Goal: Task Accomplishment & Management: Use online tool/utility

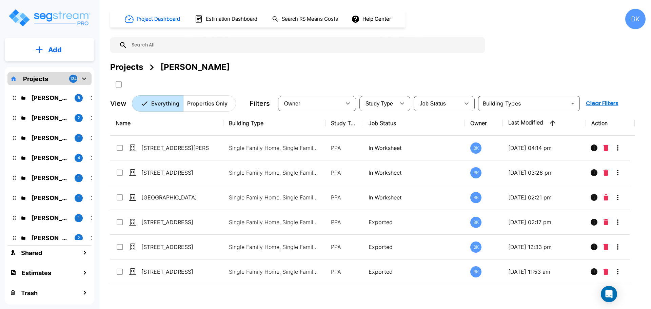
click at [48, 213] on div "[PERSON_NAME] 1" at bounding box center [54, 218] width 89 height 15
click at [42, 217] on p "Sid Rathi" at bounding box center [50, 217] width 38 height 9
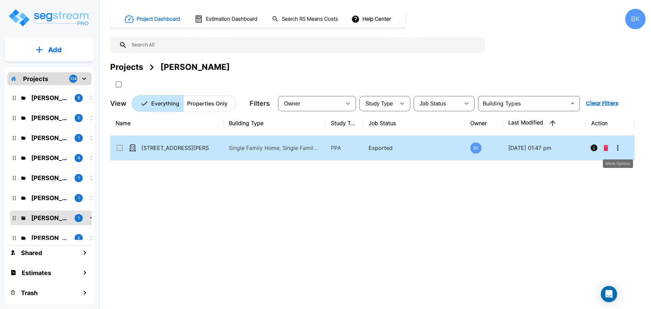
click at [621, 147] on icon "More-Options" at bounding box center [618, 148] width 8 height 8
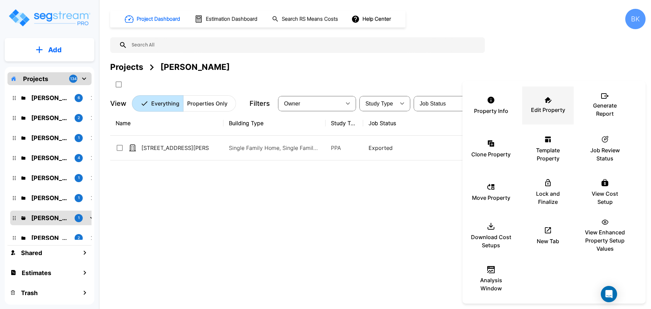
click at [544, 110] on p "Edit Property" at bounding box center [548, 110] width 34 height 8
click at [178, 216] on div at bounding box center [325, 154] width 651 height 309
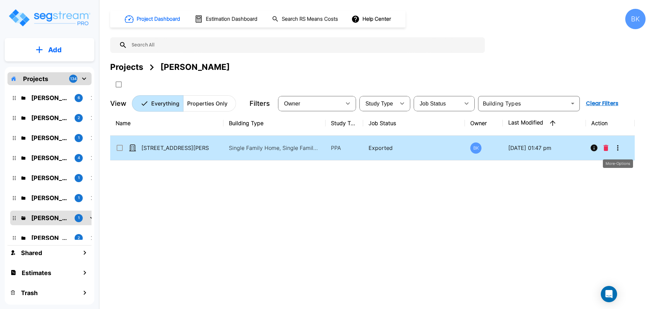
click at [620, 154] on button "More-Options" at bounding box center [618, 148] width 14 height 14
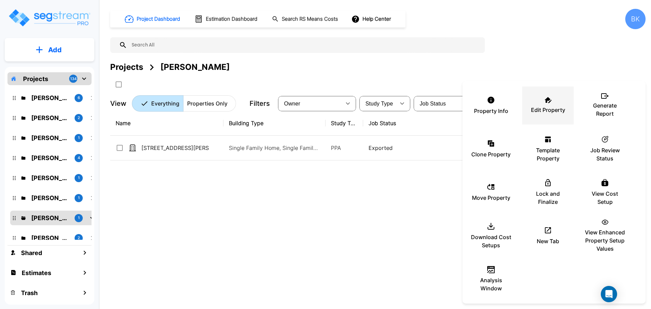
click at [542, 109] on p "Edit Property" at bounding box center [548, 110] width 34 height 8
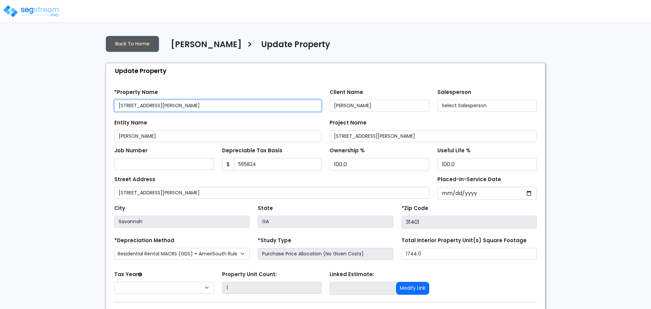
type input "565,824"
select select "2024"
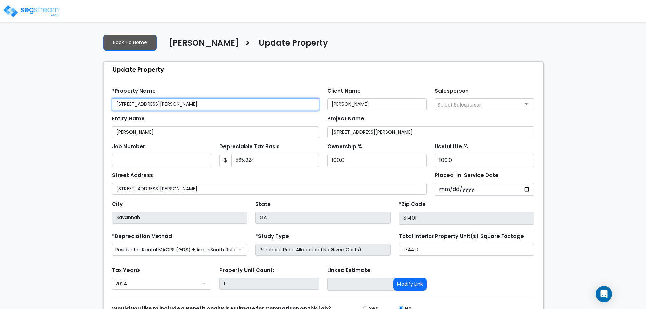
scroll to position [38, 0]
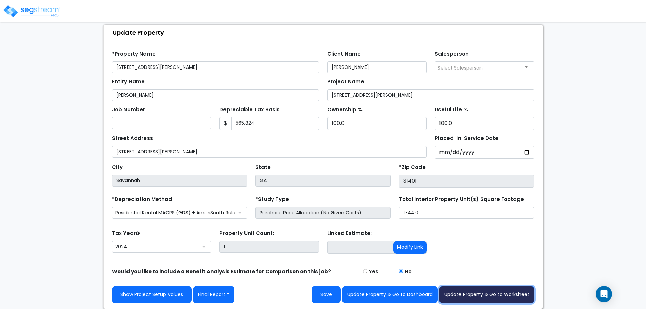
click at [490, 294] on button "Update Property & Go to Worksheet" at bounding box center [486, 294] width 95 height 17
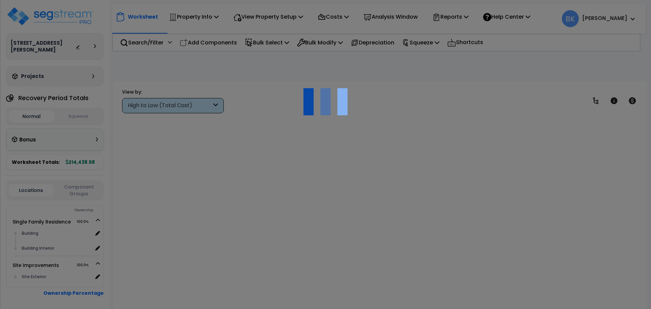
scroll to position [30, 0]
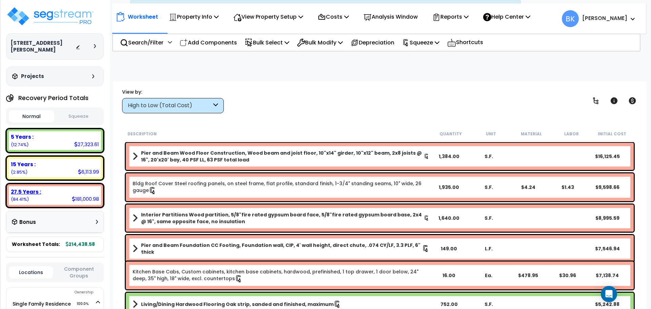
click at [72, 195] on div "181,000.98" at bounding box center [85, 198] width 27 height 7
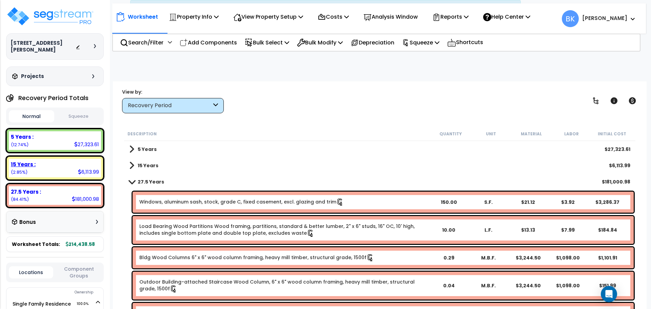
click at [56, 161] on div "15 Years :" at bounding box center [55, 164] width 88 height 7
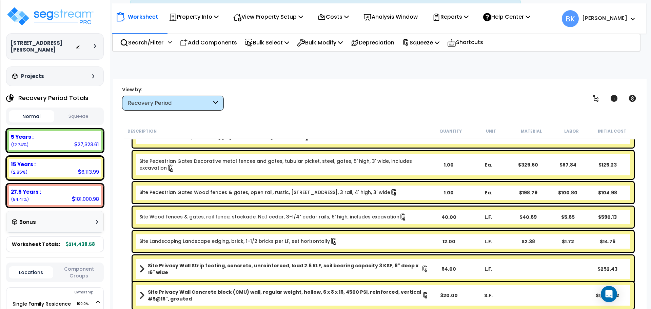
scroll to position [222, 0]
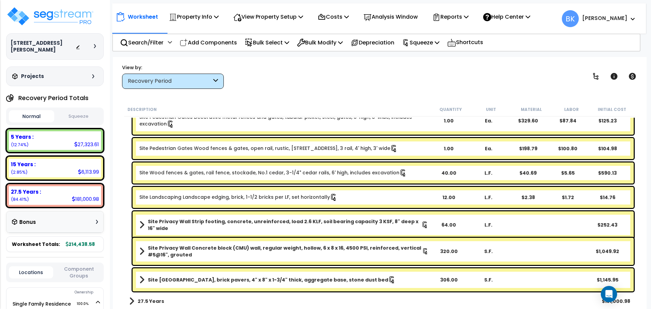
click at [206, 222] on b "Site Privacy Wall Strip footing, concrete, unreinforced, load 2.6 KLF, soil bea…" at bounding box center [285, 225] width 274 height 14
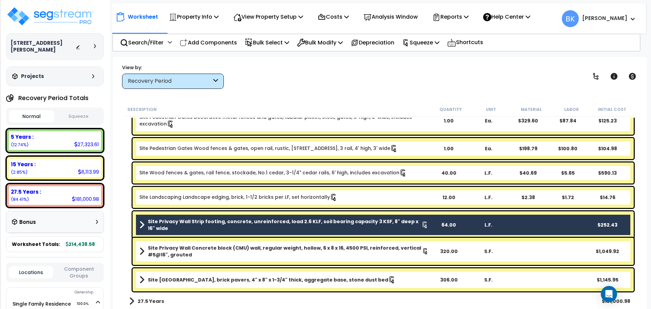
click at [209, 202] on div "Site Landscaping Landscape edging, brick, 1-1/2 bricks per LF, set horizontally…" at bounding box center [383, 197] width 501 height 21
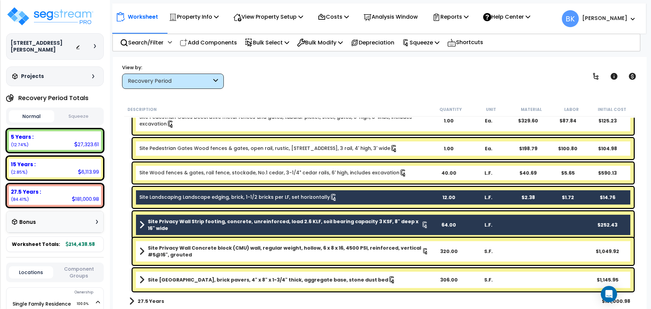
click at [203, 224] on b "Site Privacy Wall Strip footing, concrete, unreinforced, load 2.6 KLF, soil bea…" at bounding box center [285, 225] width 274 height 14
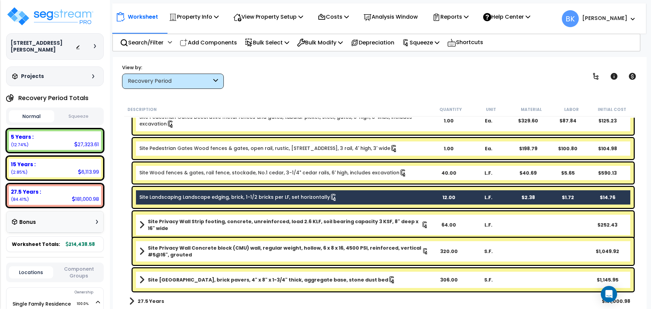
click at [212, 196] on link "Site Landscaping Landscape edging, brick, 1-1/2 bricks per LF, set horizontally" at bounding box center [238, 197] width 198 height 7
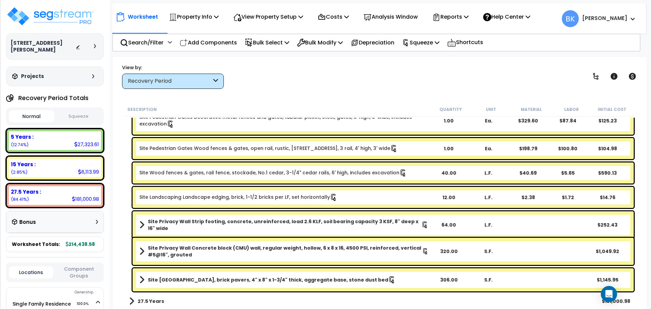
click at [210, 197] on link "Site Landscaping Landscape edging, brick, 1-1/2 bricks per LF, set horizontally" at bounding box center [238, 197] width 198 height 7
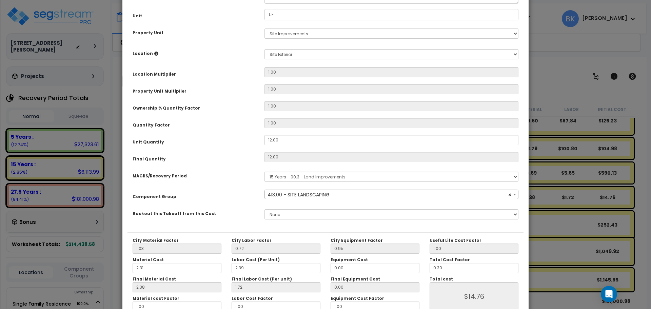
scroll to position [130, 0]
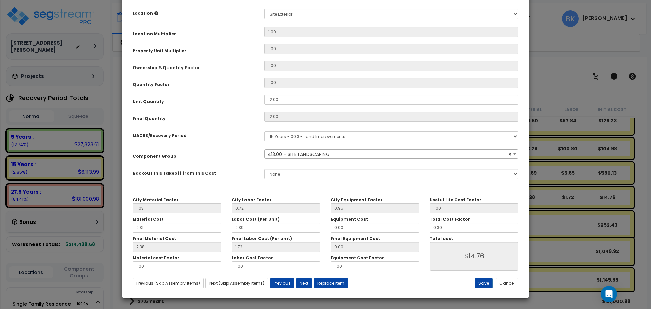
select select "39496"
click at [501, 282] on button "Cancel" at bounding box center [507, 283] width 23 height 10
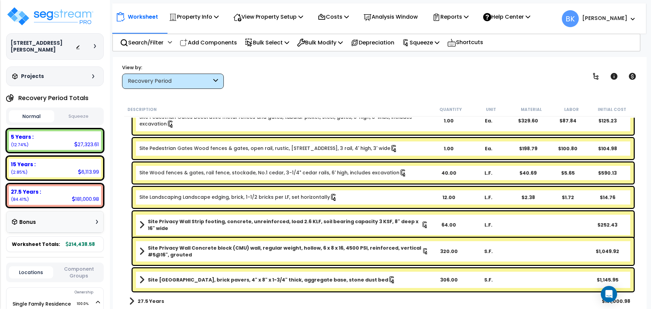
click at [216, 225] on b "Site Privacy Wall Strip footing, concrete, unreinforced, load 2.6 KLF, soil bea…" at bounding box center [285, 225] width 274 height 14
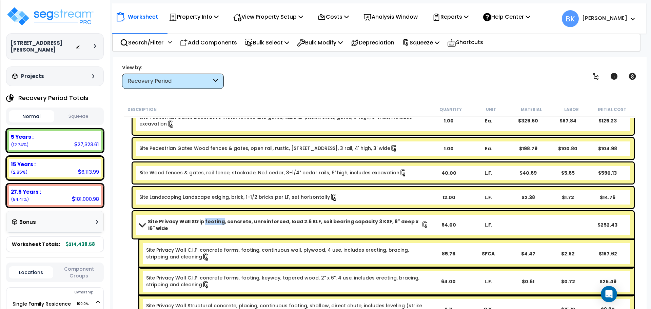
click at [216, 225] on b "Site Privacy Wall Strip footing, concrete, unreinforced, load 2.6 KLF, soil bea…" at bounding box center [285, 225] width 274 height 14
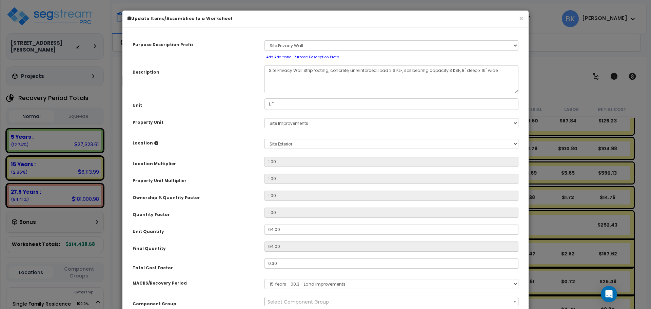
scroll to position [74, 0]
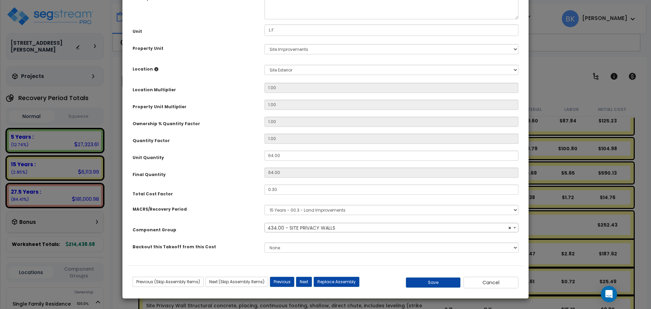
select select "39111"
click at [479, 279] on button "Cancel" at bounding box center [491, 283] width 55 height 12
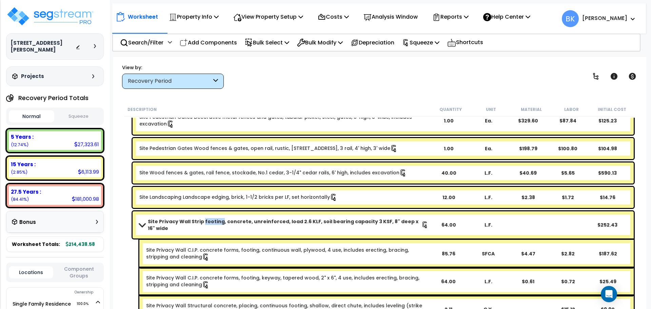
scroll to position [363, 0]
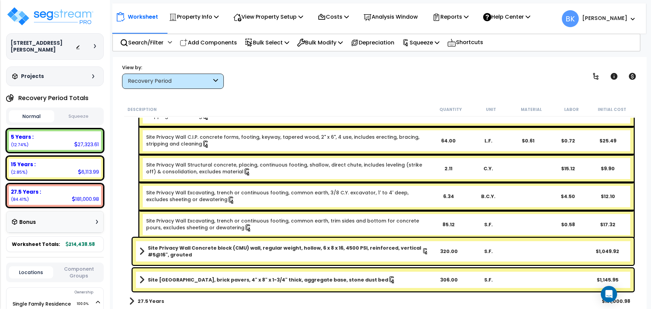
click at [249, 253] on b "Site Privacy Wall Concrete block (CMU) wall, regular weight, hollow, 6 x 8 x 16…" at bounding box center [285, 251] width 274 height 14
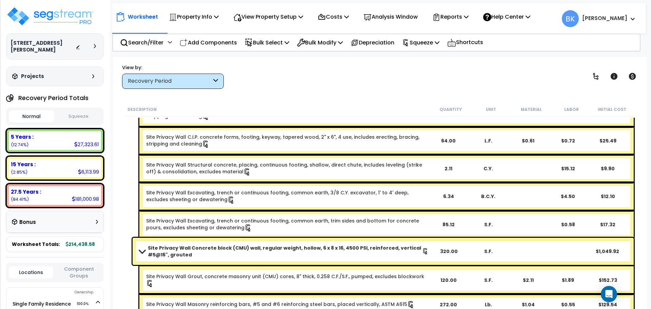
click at [249, 253] on b "Site Privacy Wall Concrete block (CMU) wall, regular weight, hollow, 6 x 8 x 16…" at bounding box center [285, 251] width 274 height 14
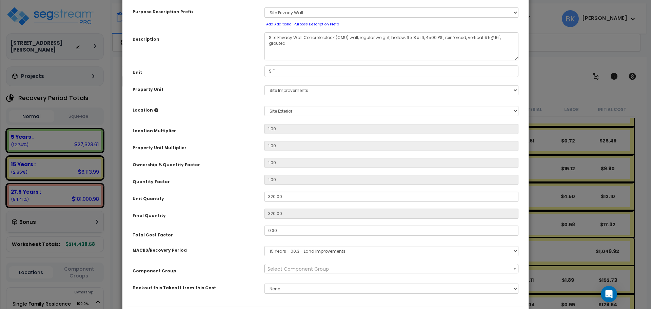
scroll to position [74, 0]
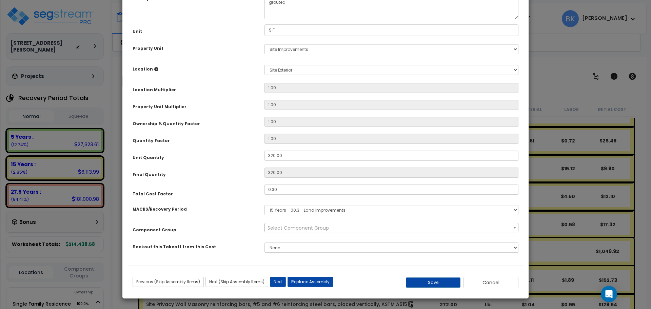
select select "39111"
click at [478, 277] on button "Cancel" at bounding box center [491, 283] width 55 height 12
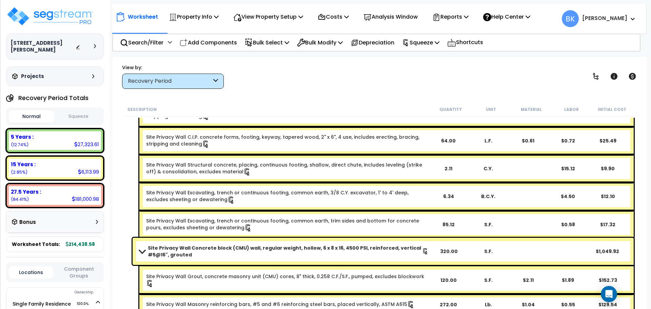
scroll to position [483, 0]
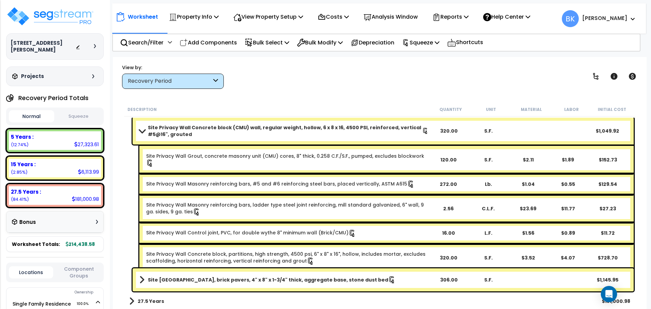
click at [215, 272] on div "Site Patio Plaza, brick pavers, 4" x 8" x 1-3/4" thick, aggregate base, stone d…" at bounding box center [383, 279] width 501 height 23
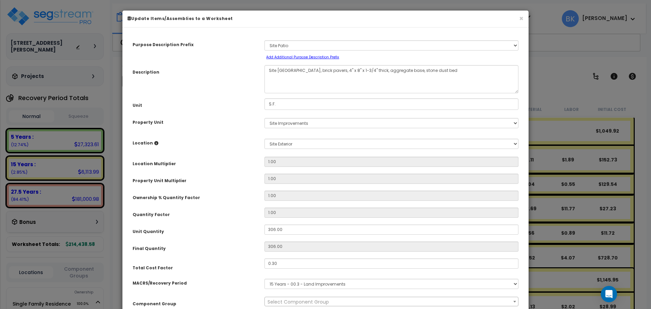
scroll to position [74, 0]
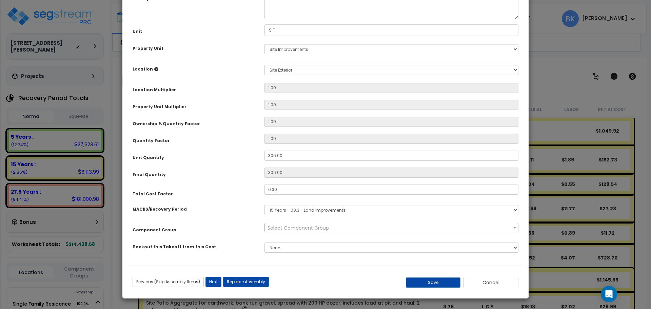
select select "39458"
click at [477, 281] on button "Cancel" at bounding box center [491, 283] width 55 height 12
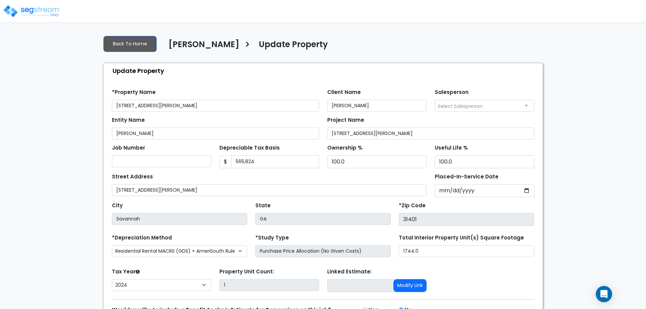
select select "2024"
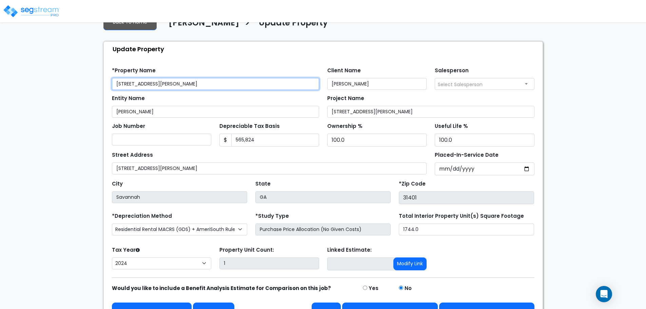
scroll to position [38, 0]
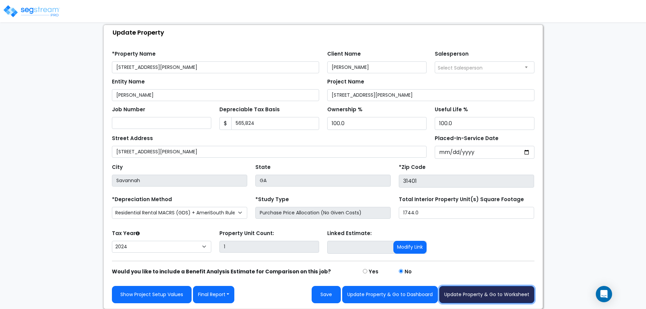
click at [481, 295] on button "Update Property & Go to Worksheet" at bounding box center [486, 294] width 95 height 17
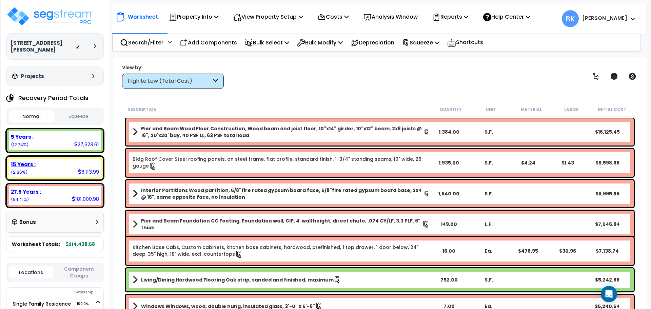
click at [61, 159] on div "15 Years : 6,113.99 (2.85%)" at bounding box center [55, 168] width 92 height 19
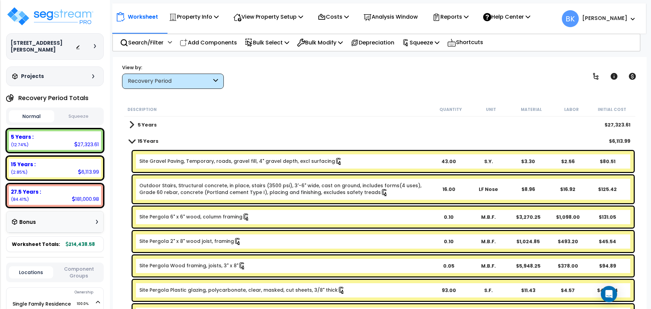
click at [190, 189] on link "Outdoor Stairs, Structural concrete, in place, stairs (3500 psi), 3'-6" wide, c…" at bounding box center [283, 189] width 289 height 14
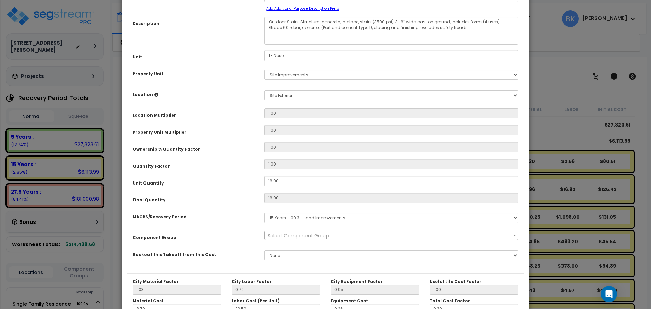
scroll to position [130, 0]
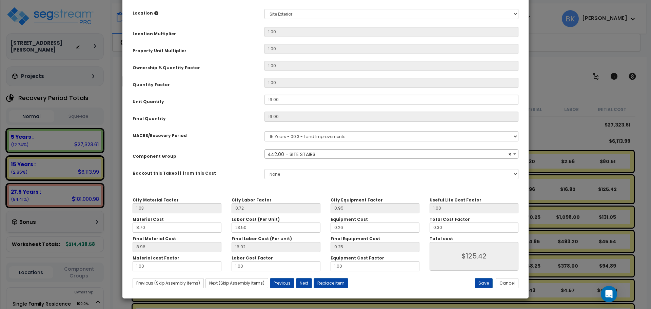
select select "39522"
click at [508, 282] on button "Cancel" at bounding box center [507, 283] width 23 height 10
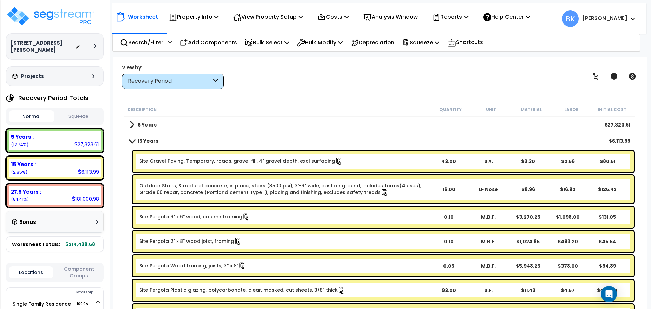
click at [203, 163] on link "Site Gravel Paving, Temporary, roads, gravel fill, 4" gravel depth, excl surfac…" at bounding box center [240, 161] width 203 height 7
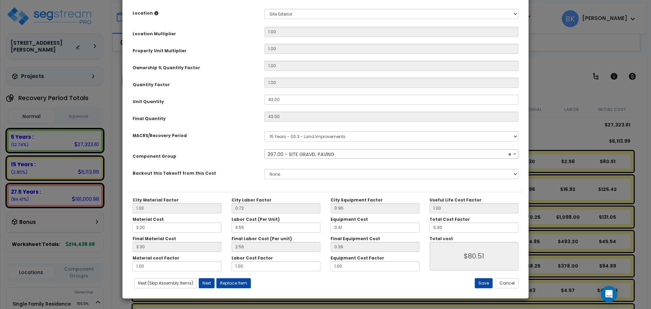
select select "39480"
click at [520, 289] on div "City Material Factor 1.03 City Labor Factor 0.72 City Equipment Factor 0.95 Mat…" at bounding box center [326, 242] width 396 height 101
click at [505, 282] on button "Cancel" at bounding box center [507, 283] width 23 height 10
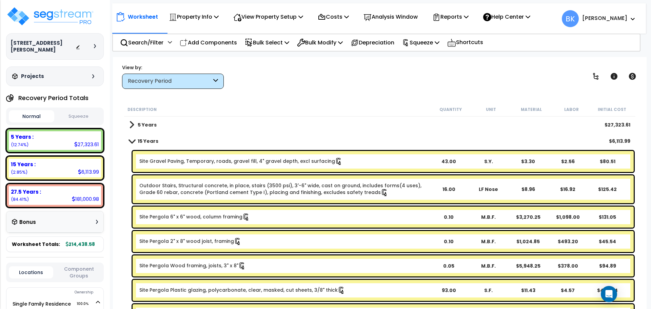
click at [197, 222] on div "Site Pergola 6" x 6" wood, column framing 0.10 M.B.F. $3,270.25 $1,098.00 $131.…" at bounding box center [383, 217] width 501 height 21
click at [198, 223] on div "Site Pergola 6" x 6" wood, column framing 0.10 M.B.F. $3,270.25 $1,098.00 $131.…" at bounding box center [383, 217] width 501 height 21
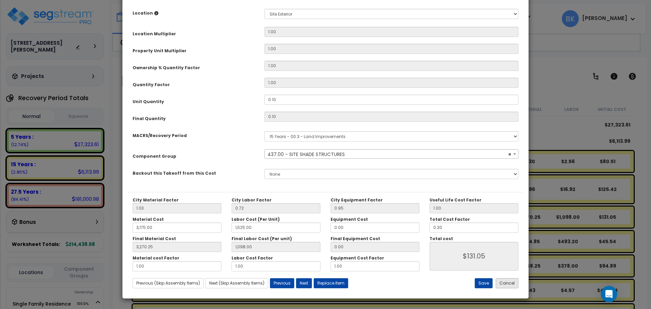
select select "39518"
click at [502, 288] on button "Cancel" at bounding box center [507, 283] width 23 height 10
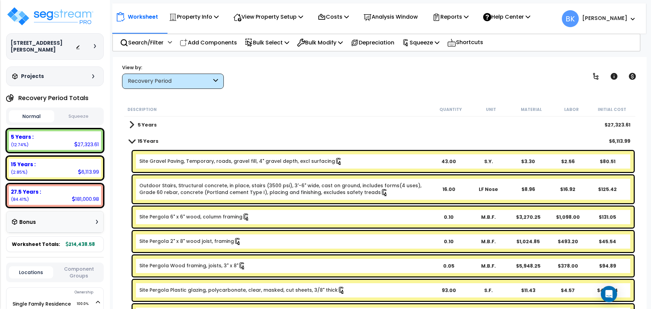
click at [250, 236] on div "Site Pergola 2" x 8" wood joist, framing 0.10 M.B.F. $1,024.85 $493.20 $45.54" at bounding box center [383, 241] width 501 height 21
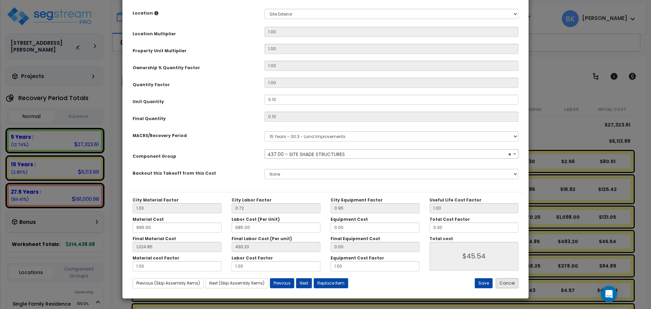
select select "39518"
click at [514, 286] on button "Cancel" at bounding box center [507, 283] width 23 height 10
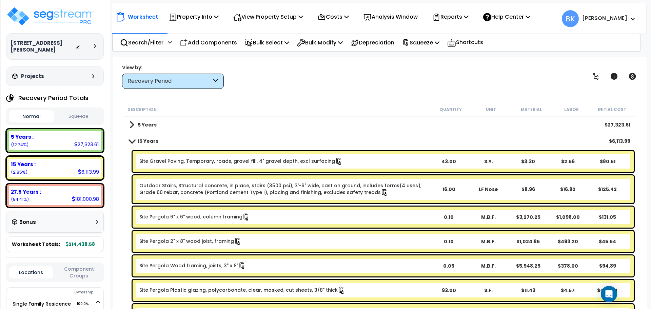
scroll to position [91, 0]
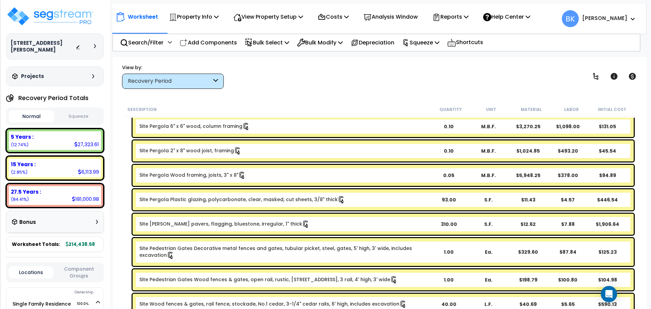
click at [266, 200] on link "Site Pergola Plastic glazing, polycarbonate, clear, masked, cut sheets, 3/8" th…" at bounding box center [242, 199] width 206 height 7
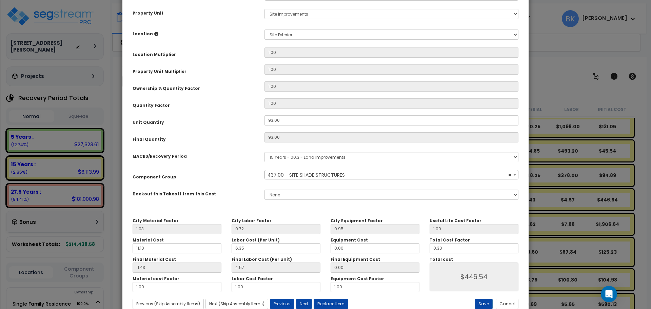
scroll to position [130, 0]
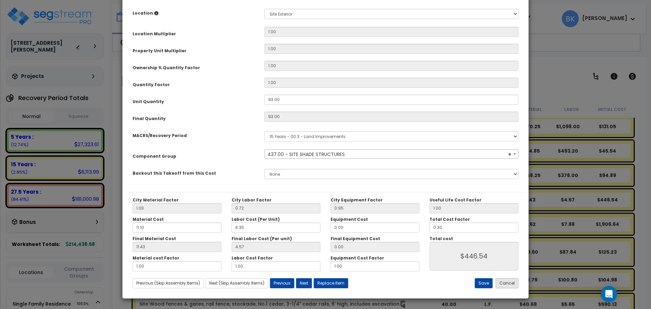
select select "39518"
click at [513, 288] on button "Cancel" at bounding box center [507, 283] width 23 height 10
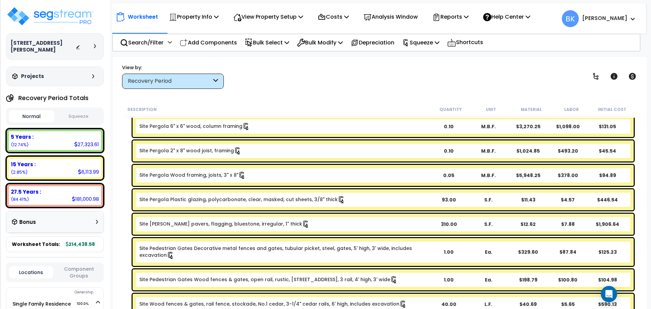
click at [295, 226] on b "Site [PERSON_NAME] pavers, flagging, bluestone, irregular, 1" thick" at bounding box center [283, 223] width 289 height 7
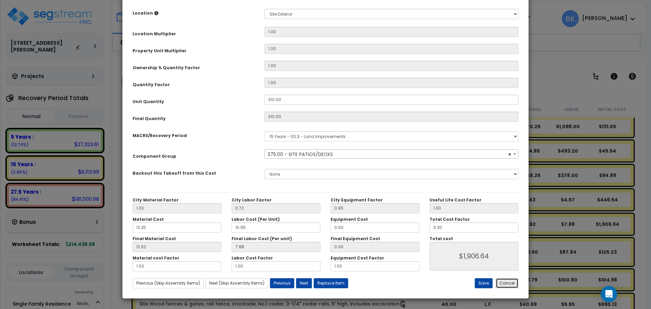
select select "39458"
click at [504, 283] on button "Cancel" at bounding box center [507, 283] width 23 height 10
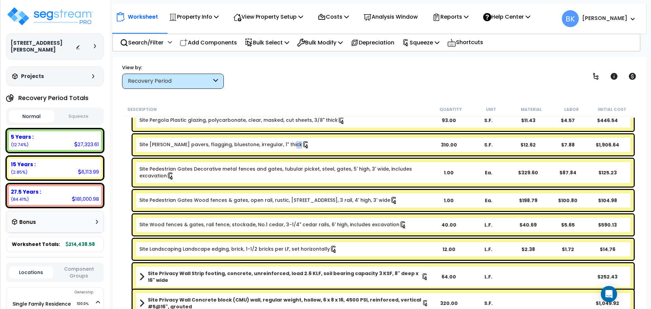
scroll to position [181, 0]
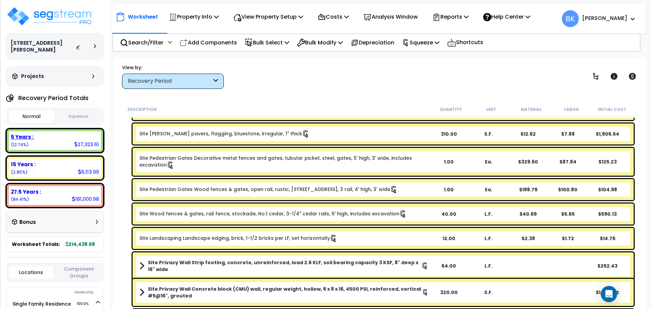
click at [71, 131] on div "5 Years : 27,323.61 (12.74%)" at bounding box center [55, 140] width 92 height 19
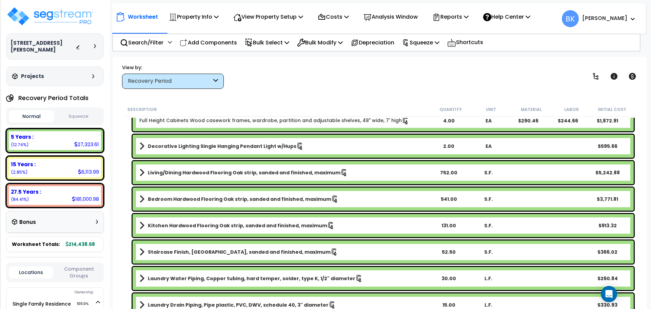
scroll to position [767, 0]
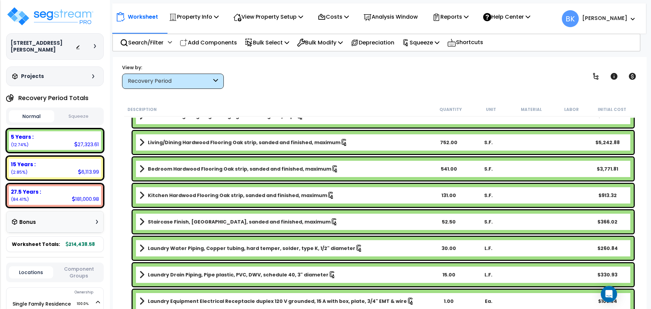
click at [199, 195] on b "Kitchen Hardwood Flooring Oak strip, sanded and finished, maximum" at bounding box center [237, 195] width 179 height 7
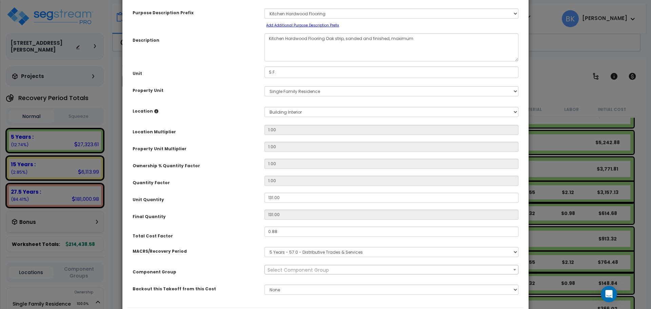
scroll to position [74, 0]
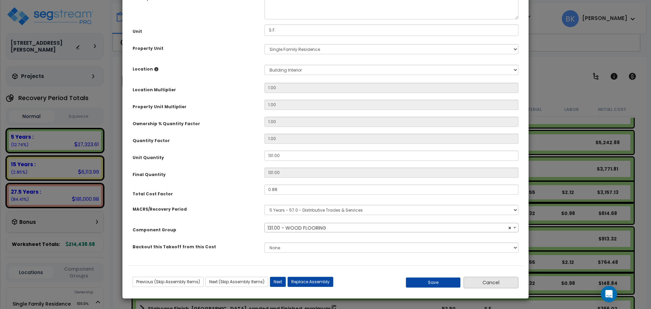
select select "39243"
drag, startPoint x: 486, startPoint y: 287, endPoint x: 473, endPoint y: 279, distance: 15.0
click at [485, 287] on button "Cancel" at bounding box center [491, 283] width 55 height 12
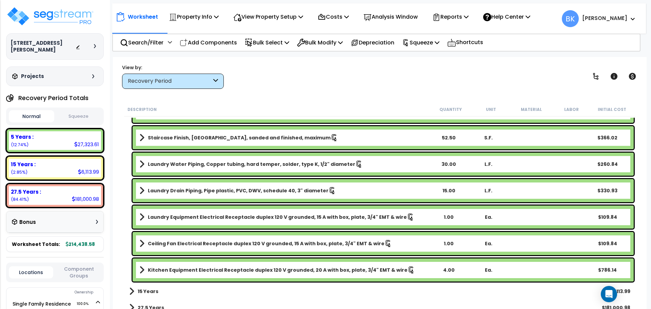
scroll to position [865, 0]
